Goal: Check status

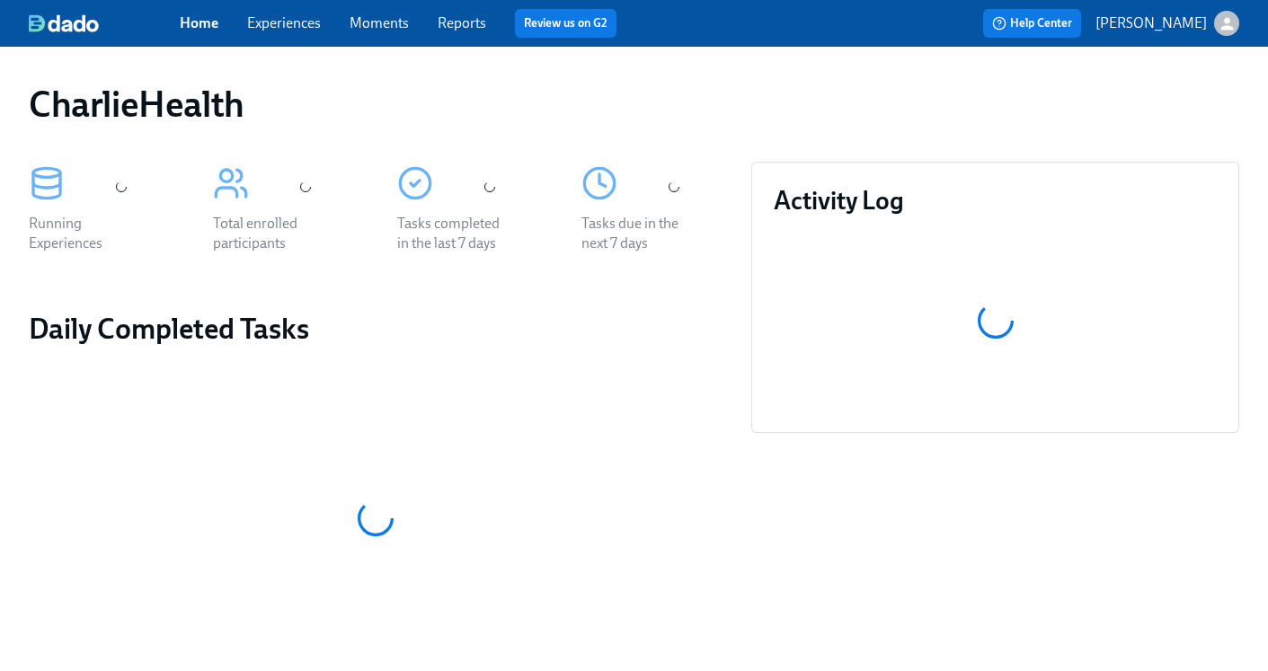
click at [287, 22] on link "Experiences" at bounding box center [284, 22] width 74 height 17
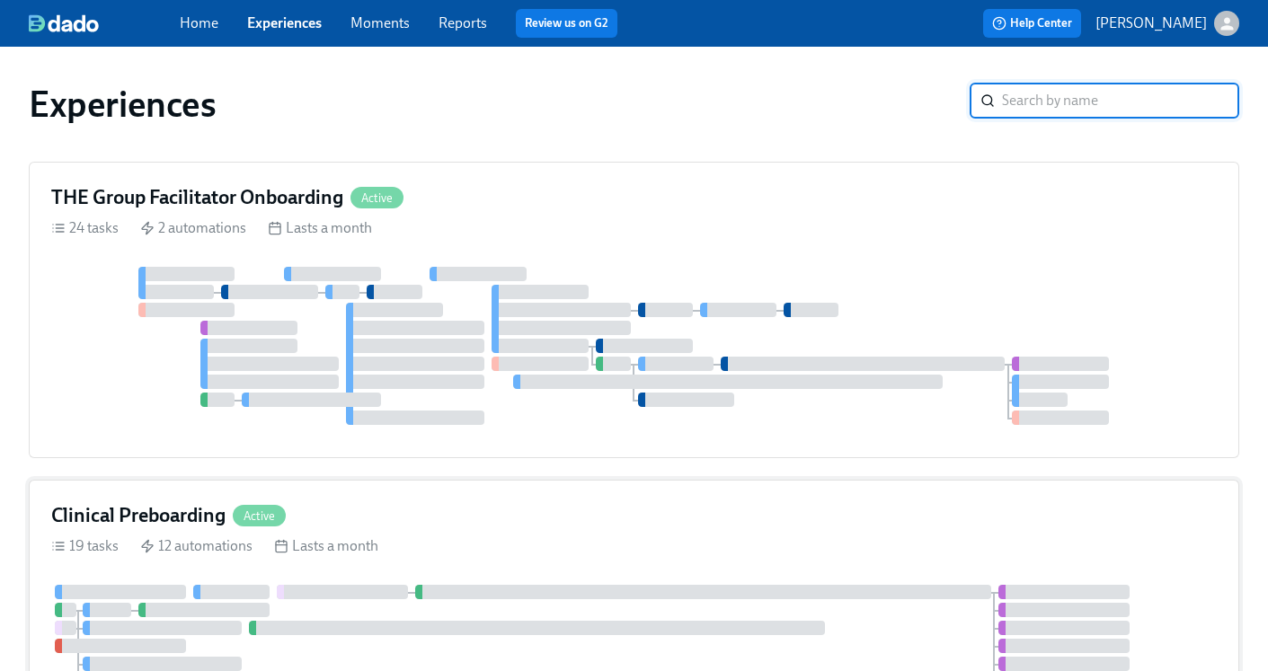
click at [184, 512] on h4 "Clinical Preboarding" at bounding box center [138, 515] width 174 height 27
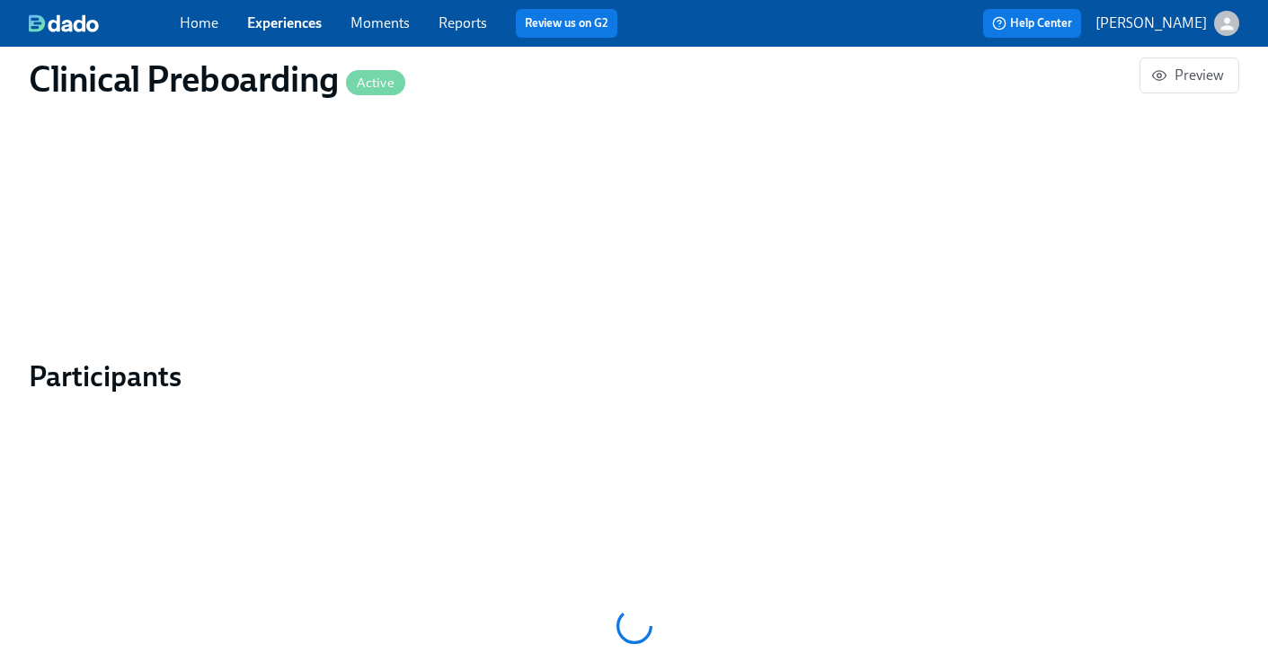
scroll to position [1689, 0]
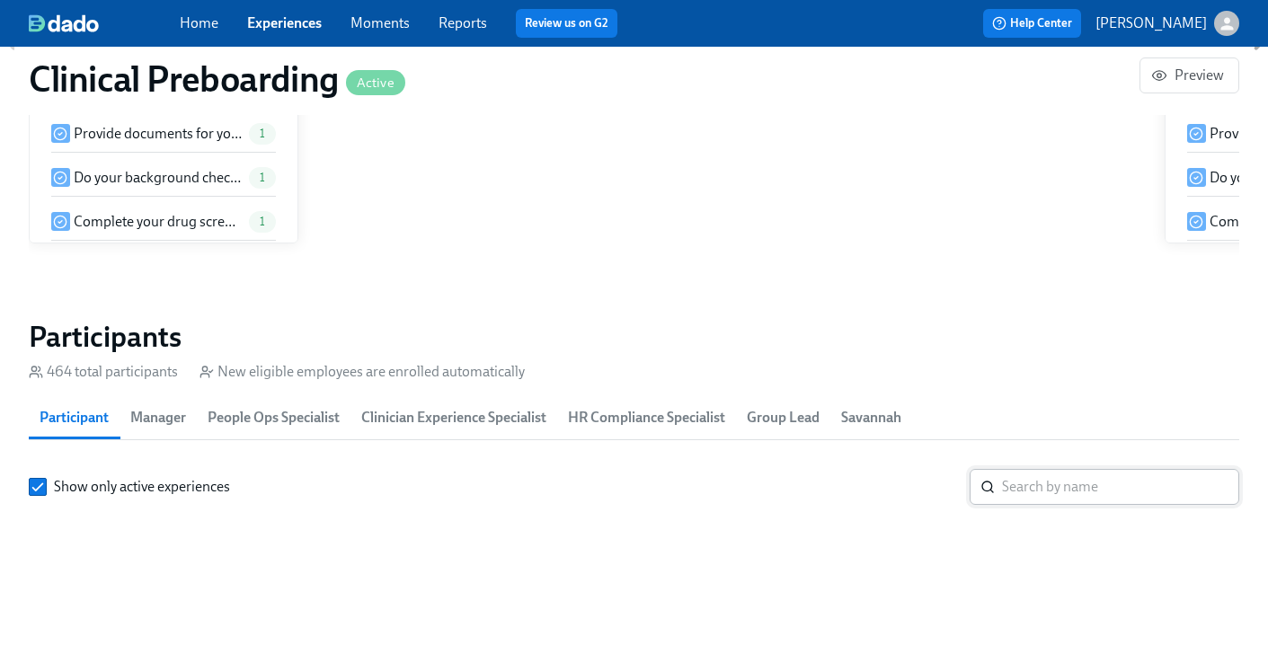
click at [1069, 469] on input "search" at bounding box center [1120, 487] width 237 height 36
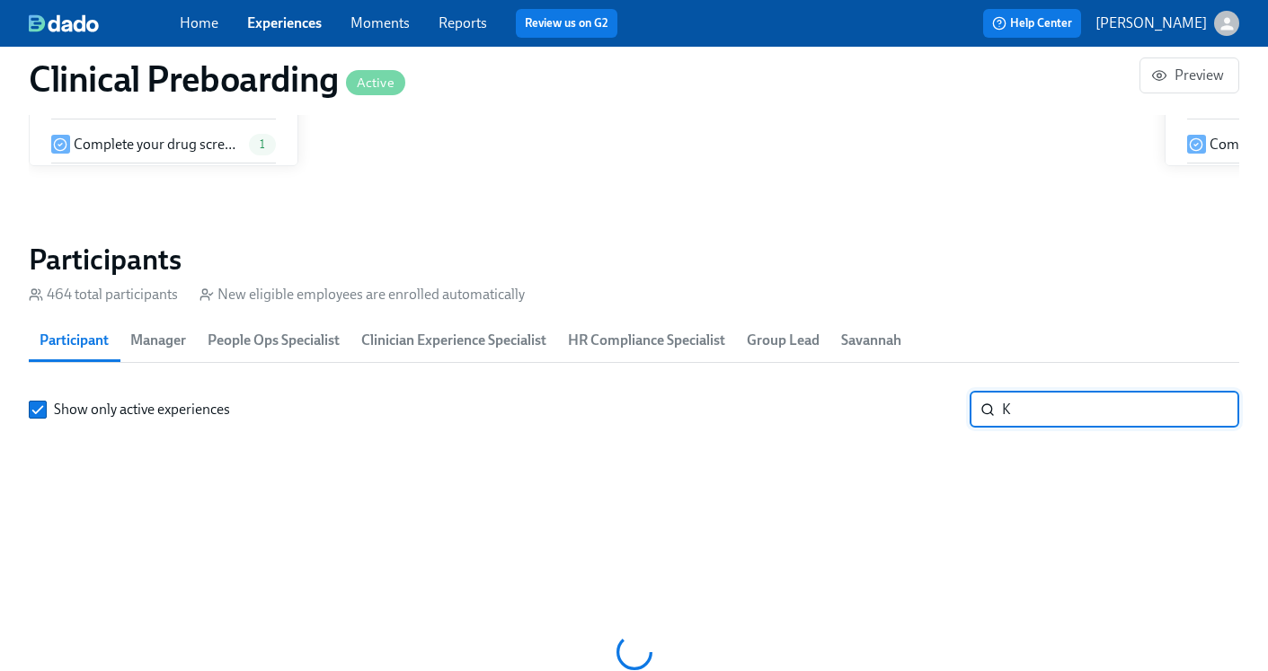
scroll to position [0, 21002]
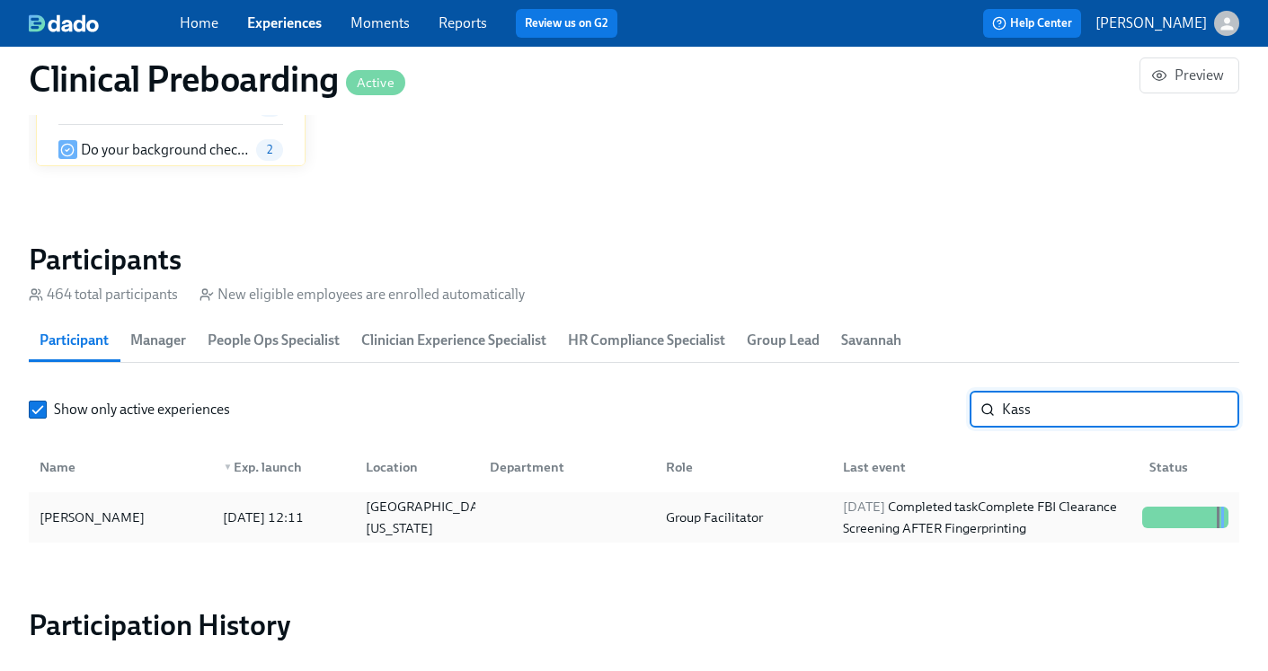
type input "Kass"
click at [956, 509] on div "[DATE] Completed task Complete FBI Clearance Screening AFTER Fingerprinting" at bounding box center [985, 517] width 299 height 43
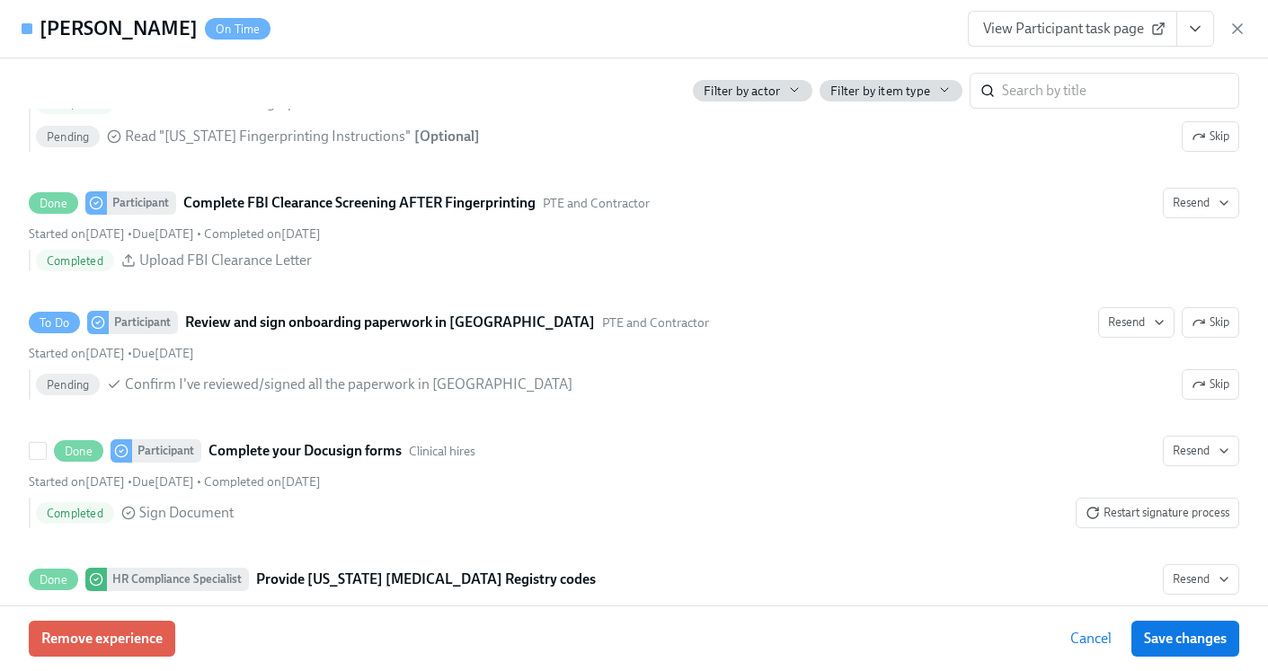
scroll to position [2696, 0]
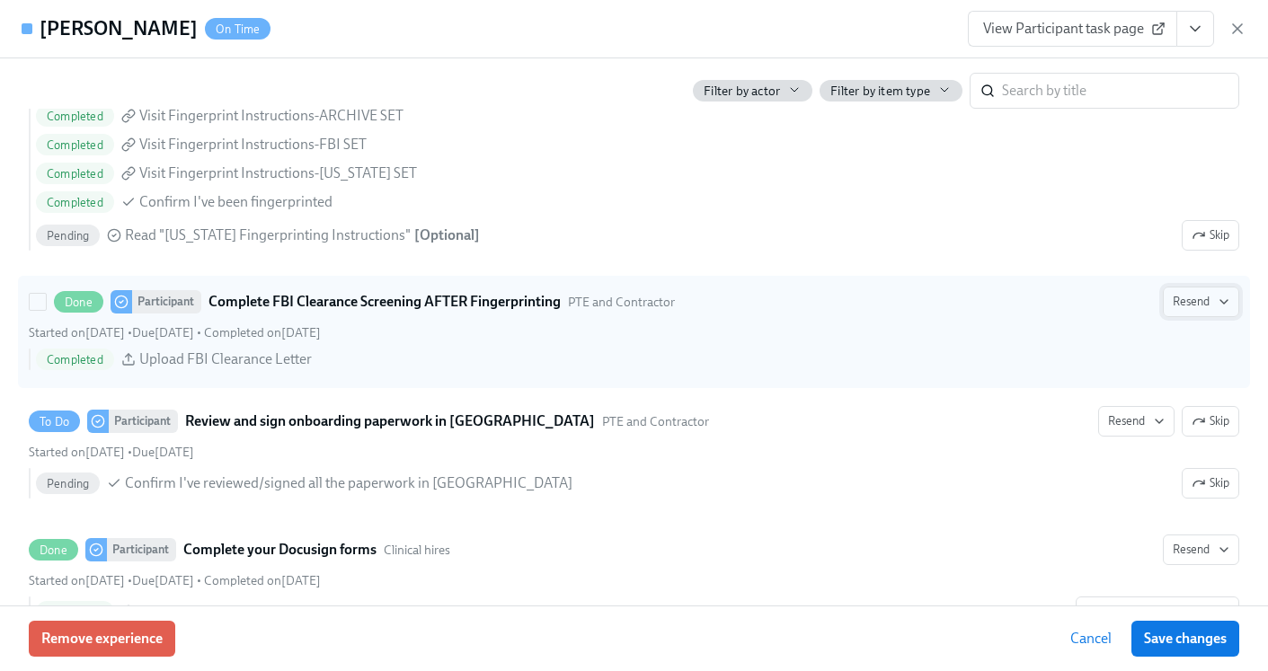
click at [1231, 301] on button "Resend" at bounding box center [1201, 302] width 76 height 31
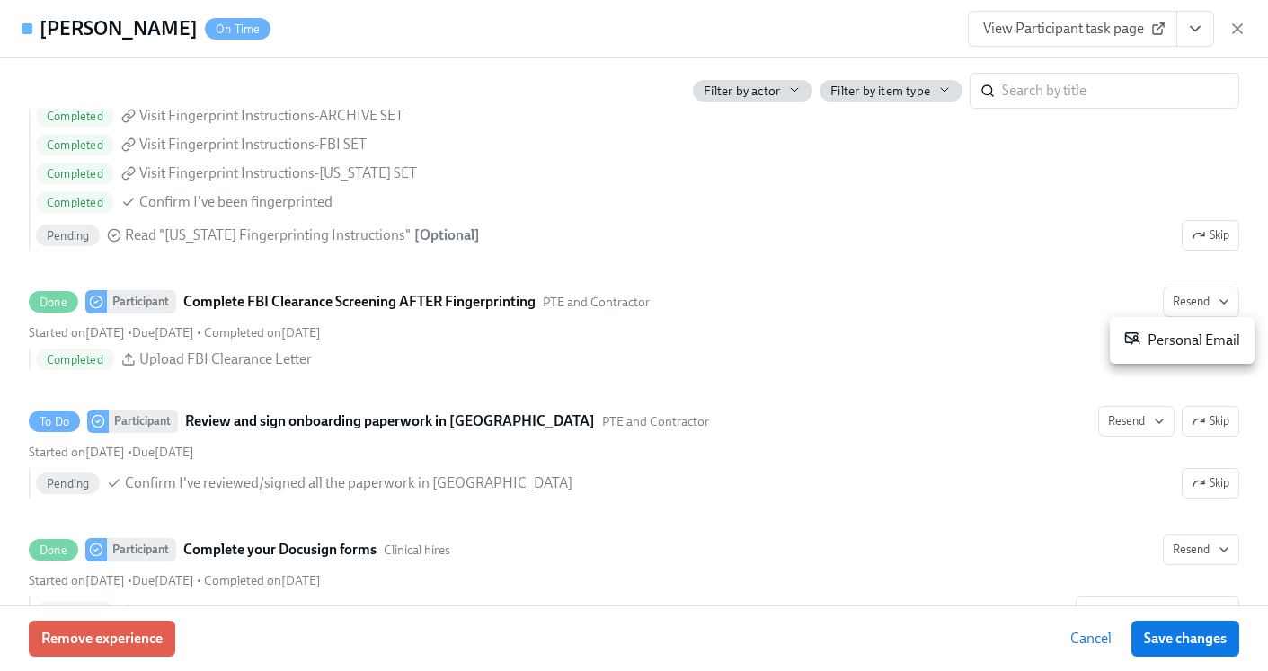
click at [1057, 280] on div at bounding box center [634, 335] width 1268 height 671
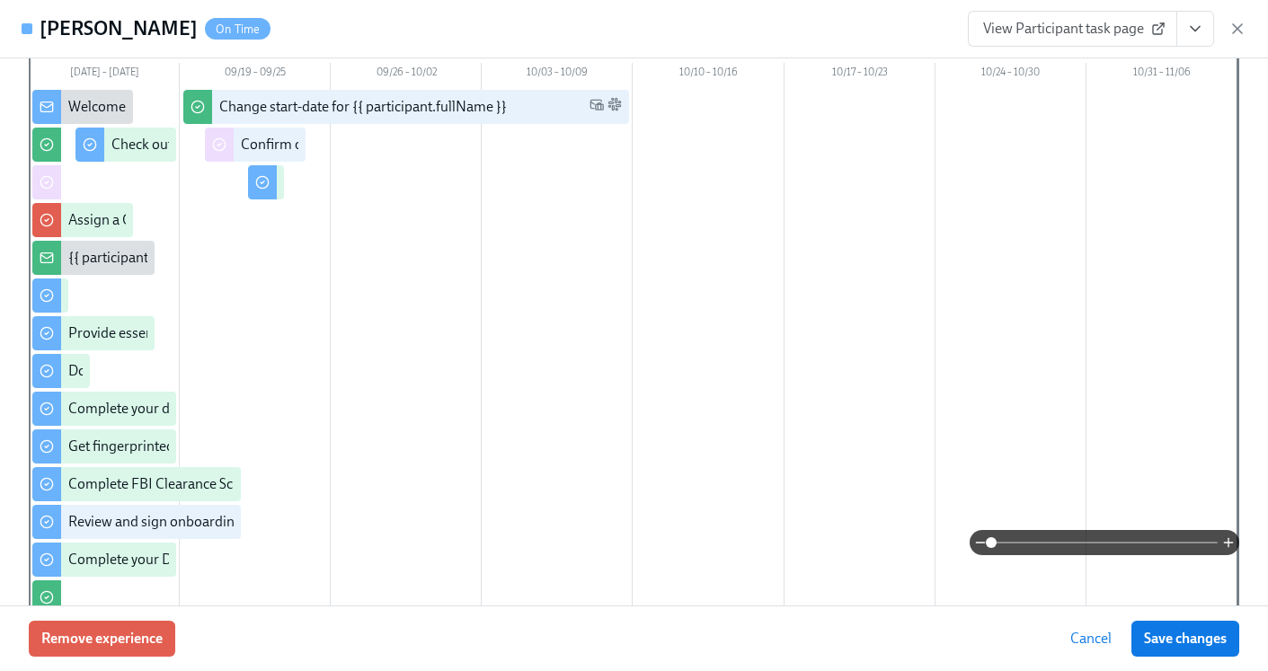
scroll to position [0, 0]
